Goal: Task Accomplishment & Management: Complete application form

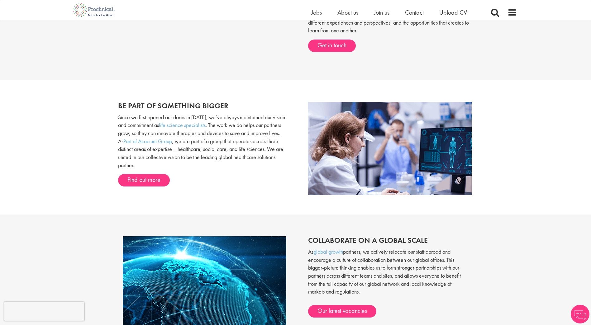
click at [305, 12] on div "Home Jobs About us Join us Contact Upload CV" at bounding box center [293, 10] width 447 height 20
click at [311, 12] on span "Jobs" at bounding box center [316, 12] width 11 height 8
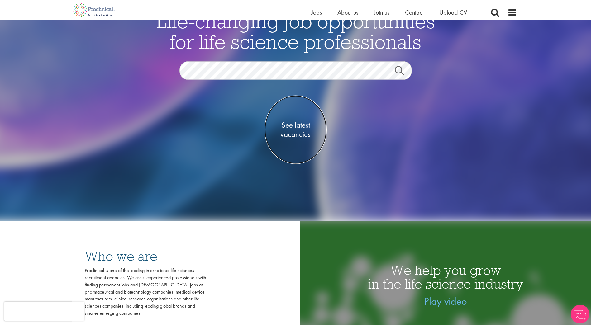
click at [300, 125] on span "See latest vacancies" at bounding box center [296, 130] width 62 height 19
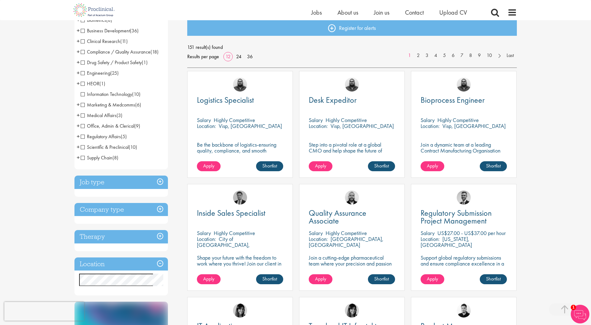
scroll to position [125, 0]
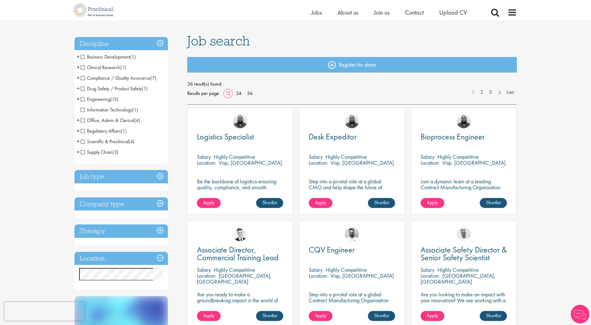
scroll to position [62, 0]
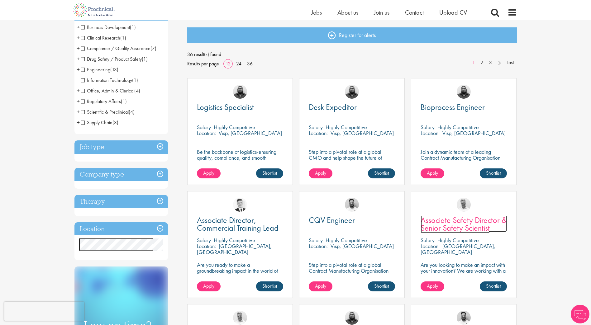
click at [476, 229] on span "Associate Safety Director & Senior Safety Scientist" at bounding box center [464, 224] width 86 height 18
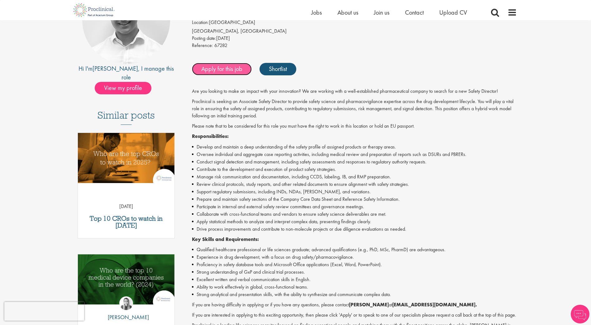
click at [204, 73] on link "Apply for this job" at bounding box center [222, 69] width 60 height 12
